Goal: Task Accomplishment & Management: Use online tool/utility

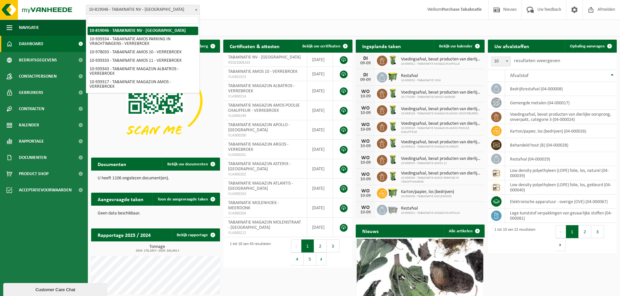
click at [120, 9] on span "10-819046 - TABAKNATIE NV - [GEOGRAPHIC_DATA]" at bounding box center [142, 9] width 113 height 9
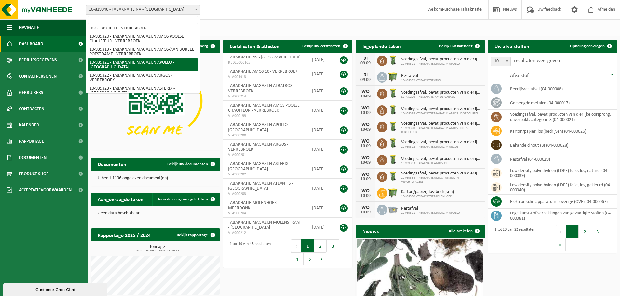
scroll to position [195, 0]
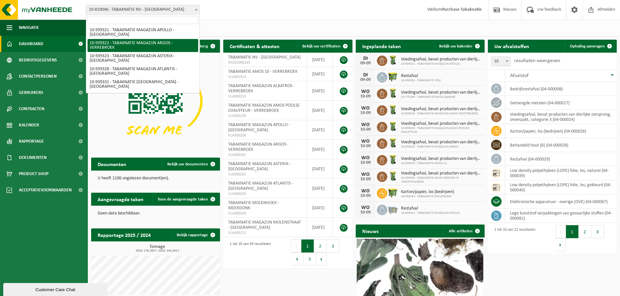
select select "138349"
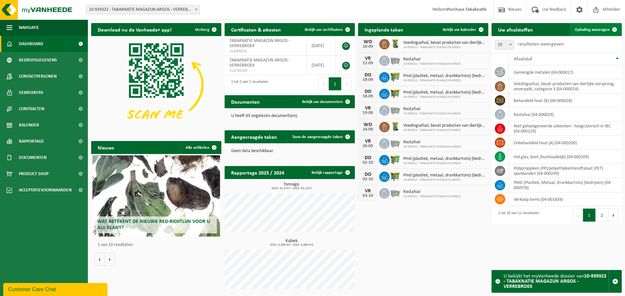
click at [598, 29] on span "Ophaling aanvragen" at bounding box center [592, 30] width 35 height 4
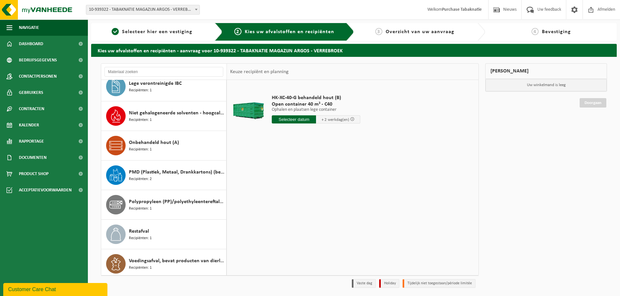
scroll to position [100, 0]
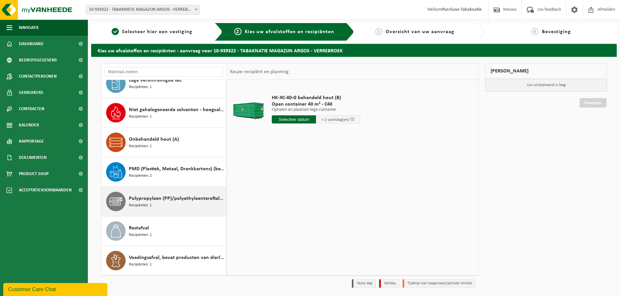
click at [183, 199] on span "Polypropyleen (PP)/polyethyleentereftalaat (PET) spanbanden" at bounding box center [177, 199] width 96 height 8
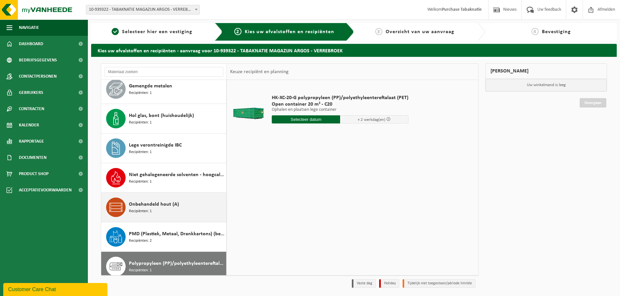
click at [187, 203] on div "Onbehandeld hout (A) Recipiënten: 1" at bounding box center [177, 208] width 96 height 20
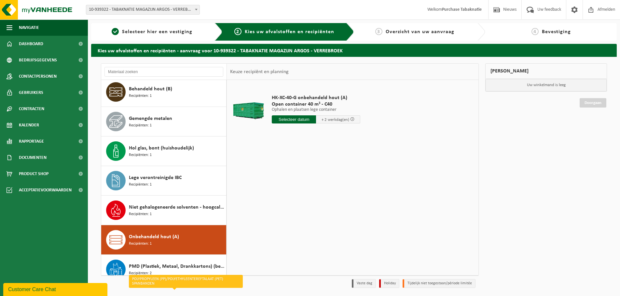
scroll to position [0, 0]
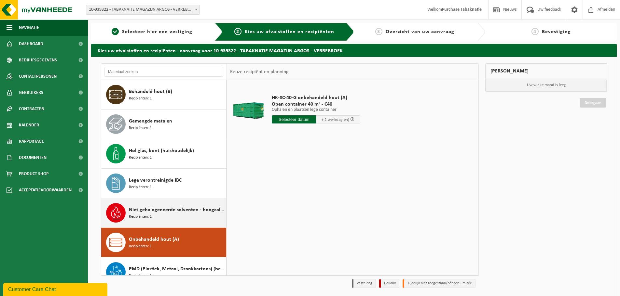
click at [175, 212] on span "Niet gehalogeneerde solventen - hoogcalorisch in IBC" at bounding box center [177, 210] width 96 height 8
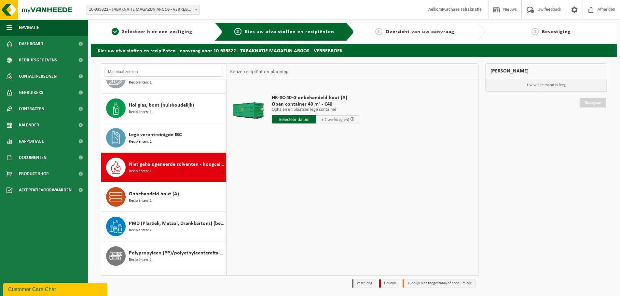
scroll to position [100, 0]
